Goal: Task Accomplishment & Management: Use online tool/utility

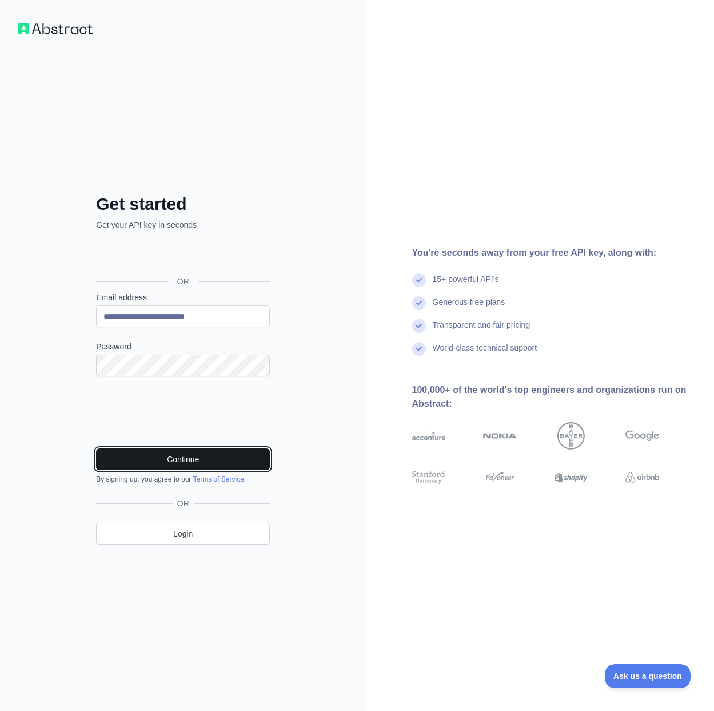
click at [228, 460] on button "Continue" at bounding box center [183, 459] width 174 height 22
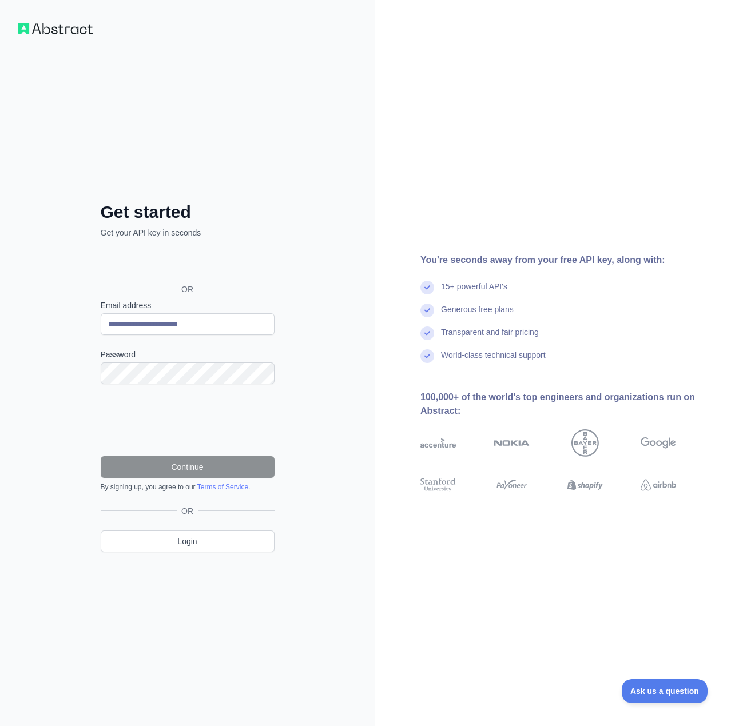
type input "**********"
click at [217, 465] on button "Continue" at bounding box center [188, 467] width 174 height 22
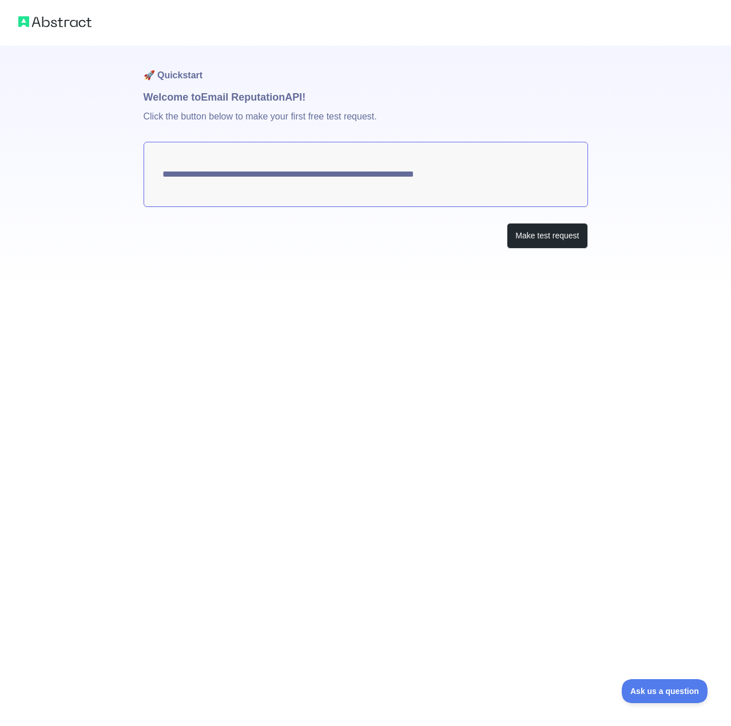
drag, startPoint x: 0, startPoint y: 0, endPoint x: 397, endPoint y: 340, distance: 522.8
drag, startPoint x: 397, startPoint y: 340, endPoint x: 347, endPoint y: 314, distance: 56.3
click at [347, 314] on div "**********" at bounding box center [365, 363] width 731 height 726
click at [556, 237] on button "Make test request" at bounding box center [547, 236] width 81 height 26
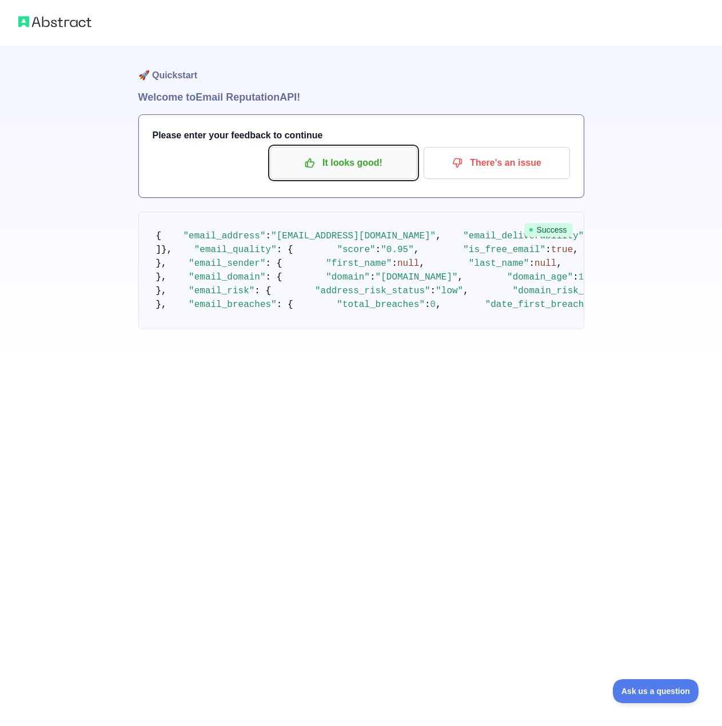
click at [361, 169] on p "It looks good!" at bounding box center [343, 162] width 129 height 19
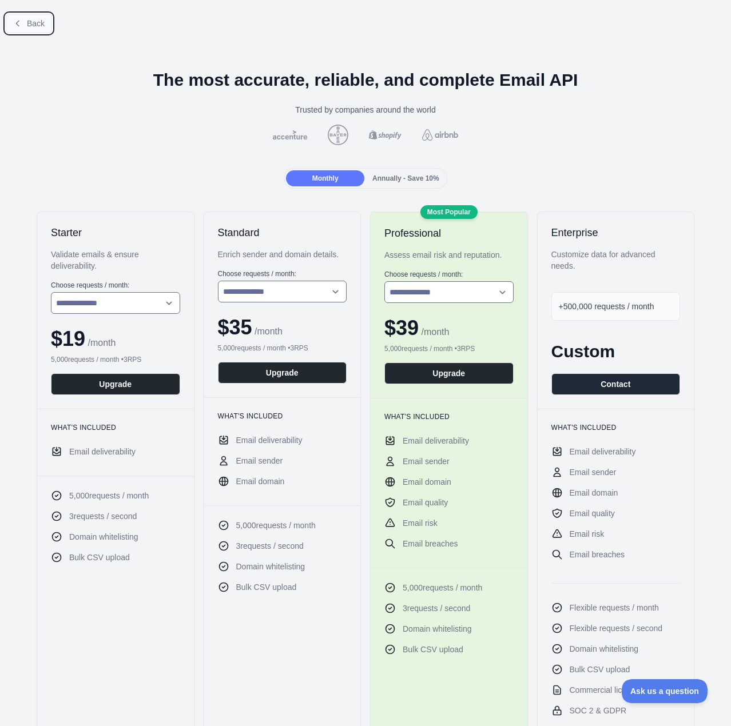
click at [41, 27] on span "Back" at bounding box center [36, 23] width 18 height 9
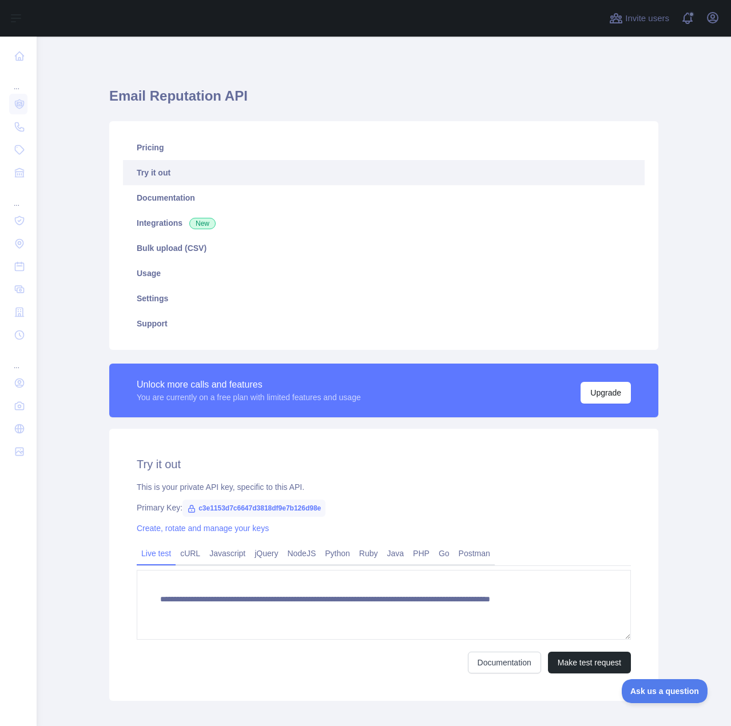
click at [304, 510] on span "c3e1153d7c6647d3818df9e7b126d98e" at bounding box center [253, 508] width 143 height 17
copy span "c3e1153d7c6647d3818df9e7b126d98e"
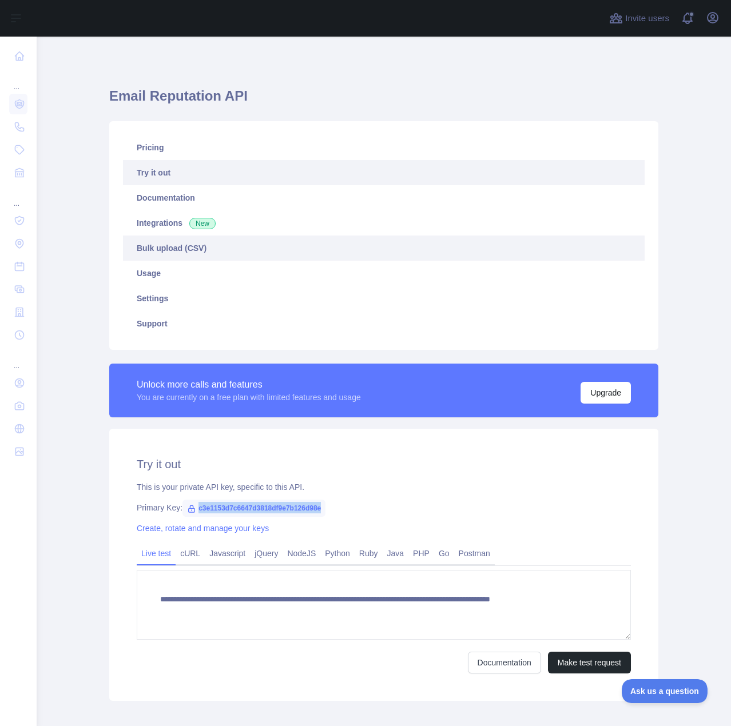
click at [280, 250] on link "Bulk upload (CSV)" at bounding box center [384, 248] width 522 height 25
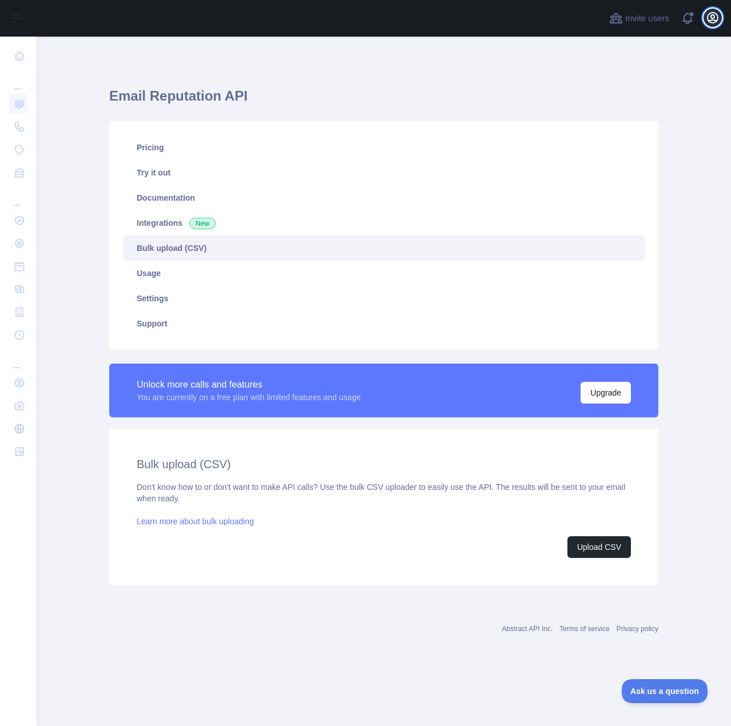
click at [709, 17] on icon "button" at bounding box center [713, 18] width 14 height 14
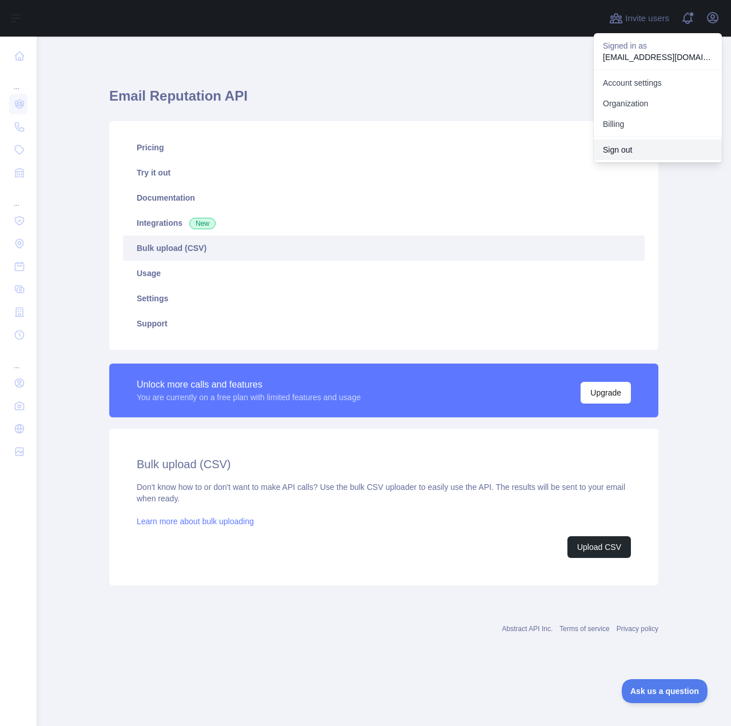
click at [662, 150] on button "Sign out" at bounding box center [658, 150] width 128 height 21
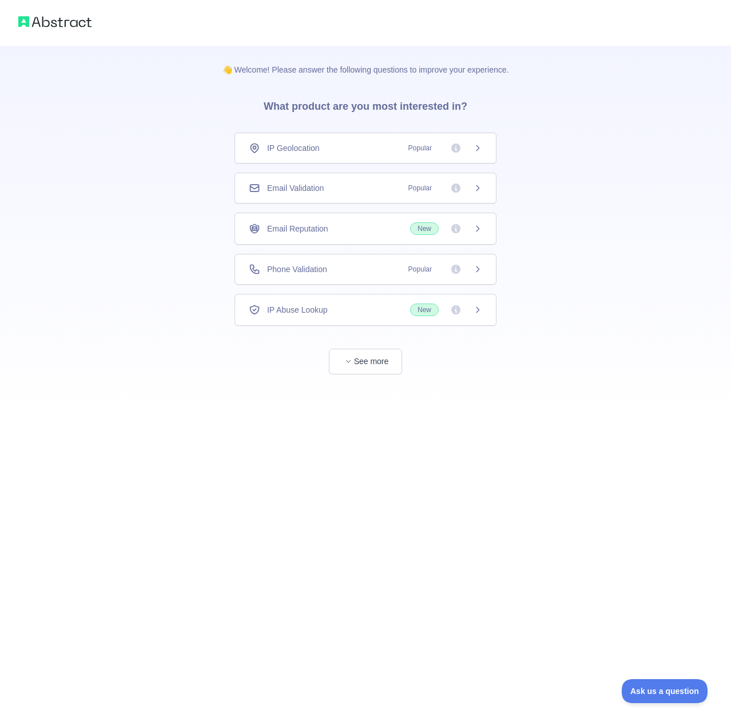
click at [342, 185] on div "Email Validation Popular" at bounding box center [365, 187] width 233 height 11
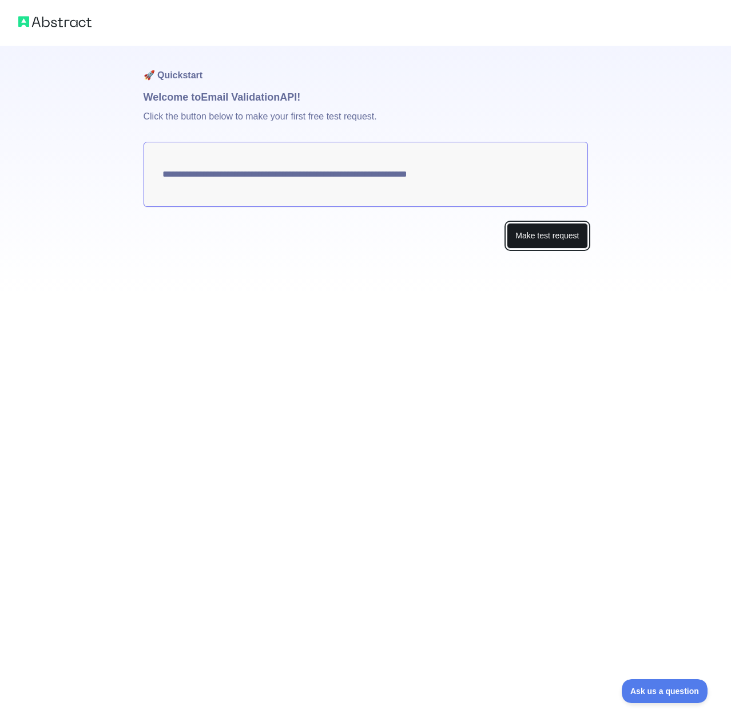
click at [519, 232] on button "Make test request" at bounding box center [547, 236] width 81 height 26
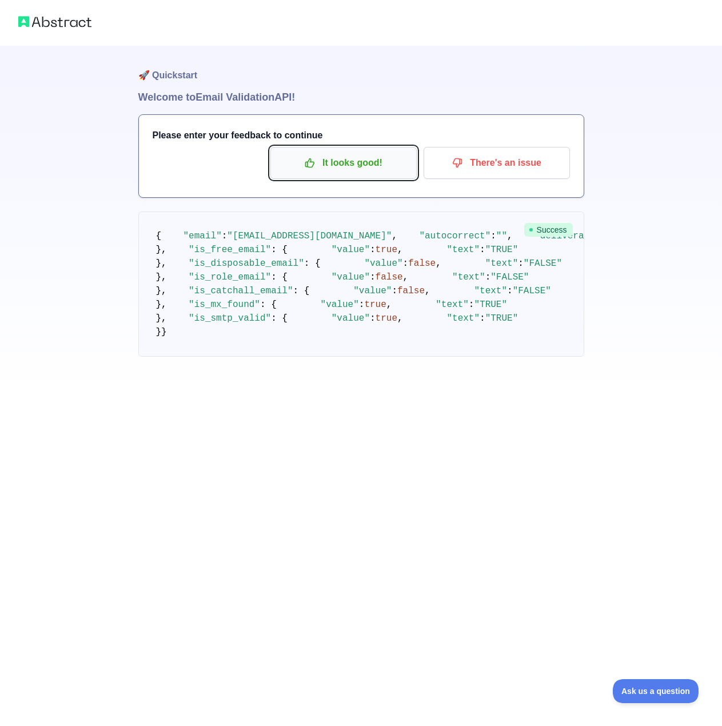
click at [339, 164] on p "It looks good!" at bounding box center [343, 162] width 129 height 19
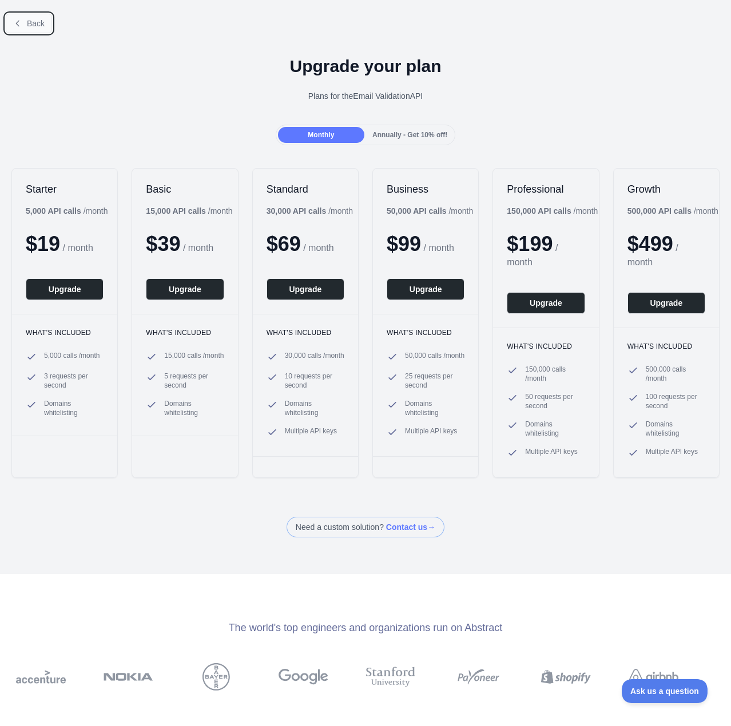
click at [43, 19] on span "Back" at bounding box center [36, 23] width 18 height 9
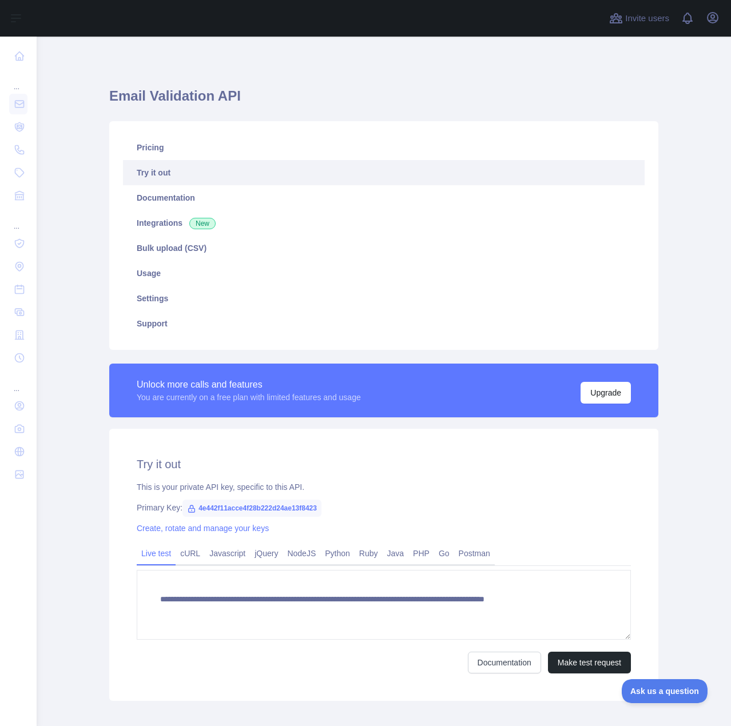
click at [277, 498] on div "**********" at bounding box center [383, 565] width 549 height 272
click at [276, 504] on span "4e442f11acce4f28b222d24ae13f8423" at bounding box center [251, 508] width 139 height 17
copy span "4e442f11acce4f28b222d24ae13f8423"
click at [340, 82] on div "**********" at bounding box center [383, 390] width 549 height 653
